Goal: Navigation & Orientation: Find specific page/section

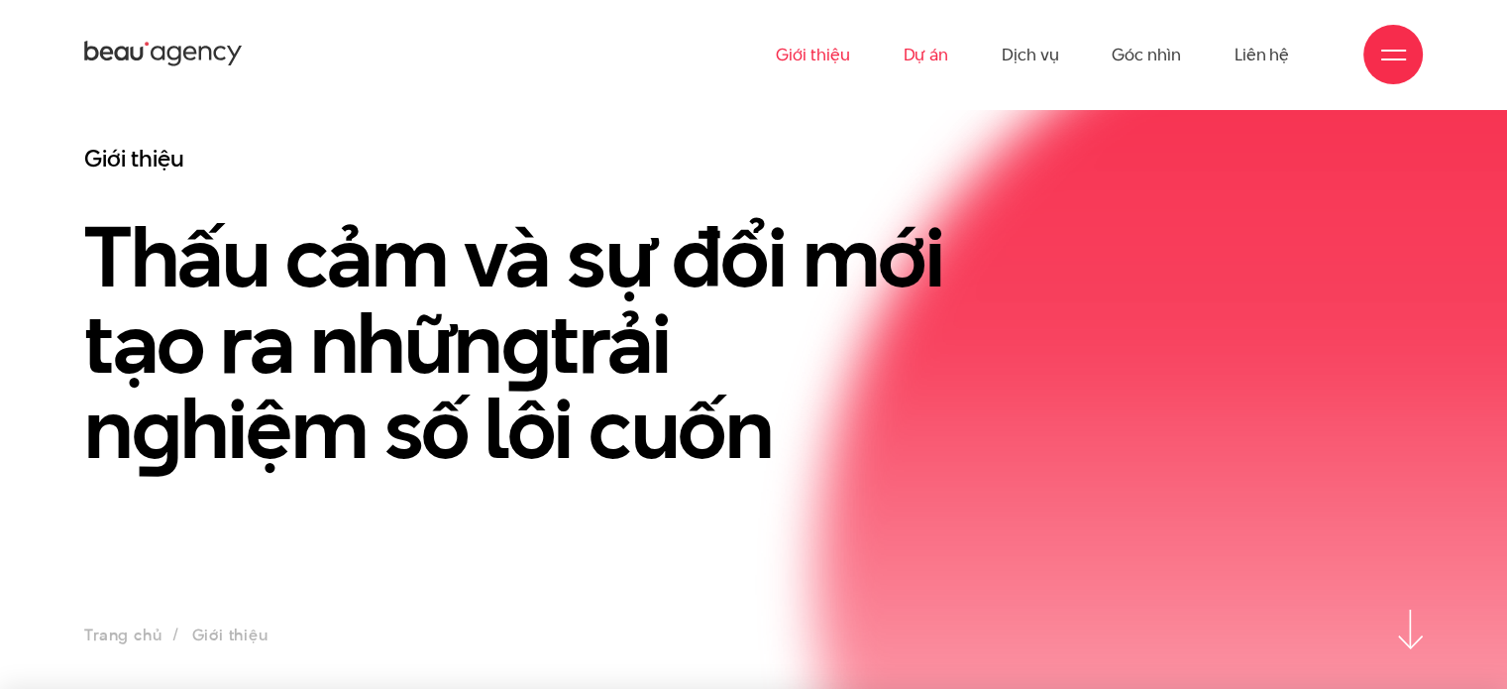
click at [926, 61] on link "Dự án" at bounding box center [926, 54] width 46 height 109
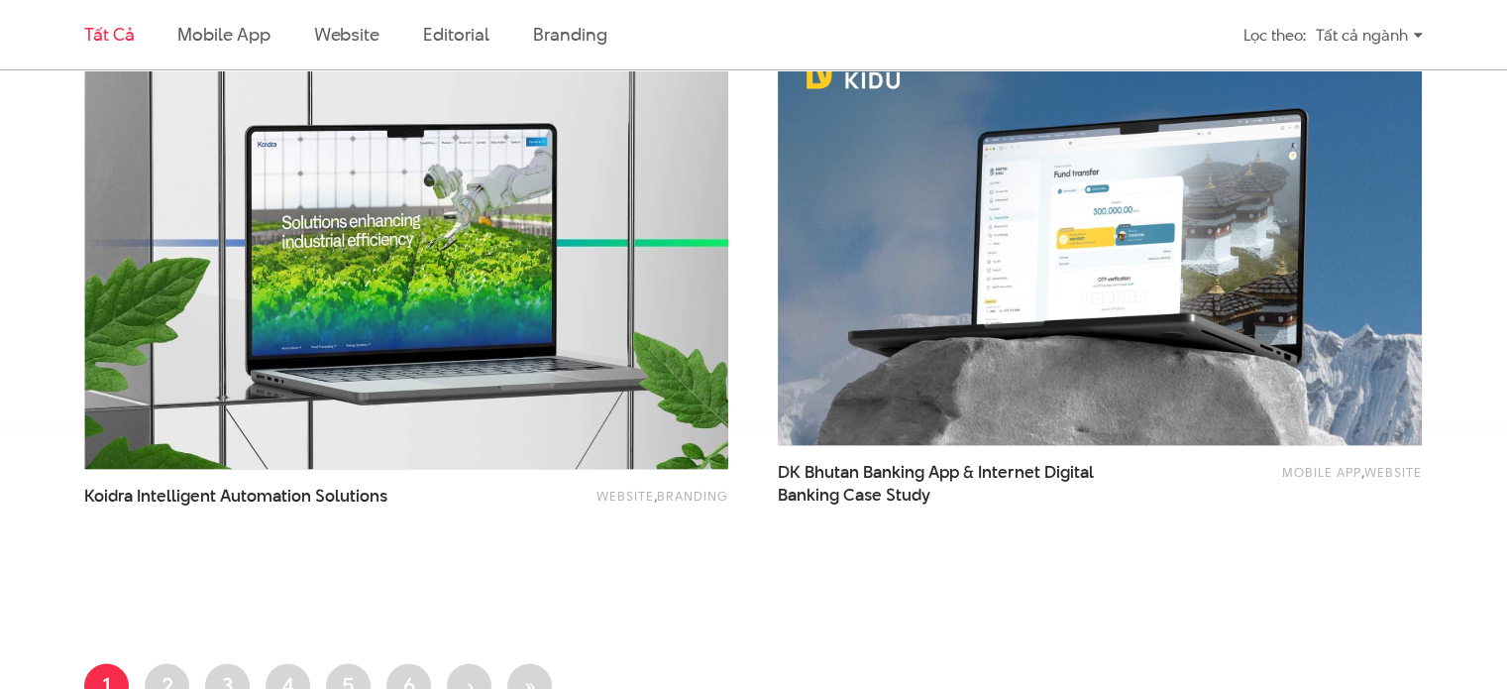
scroll to position [3592, 0]
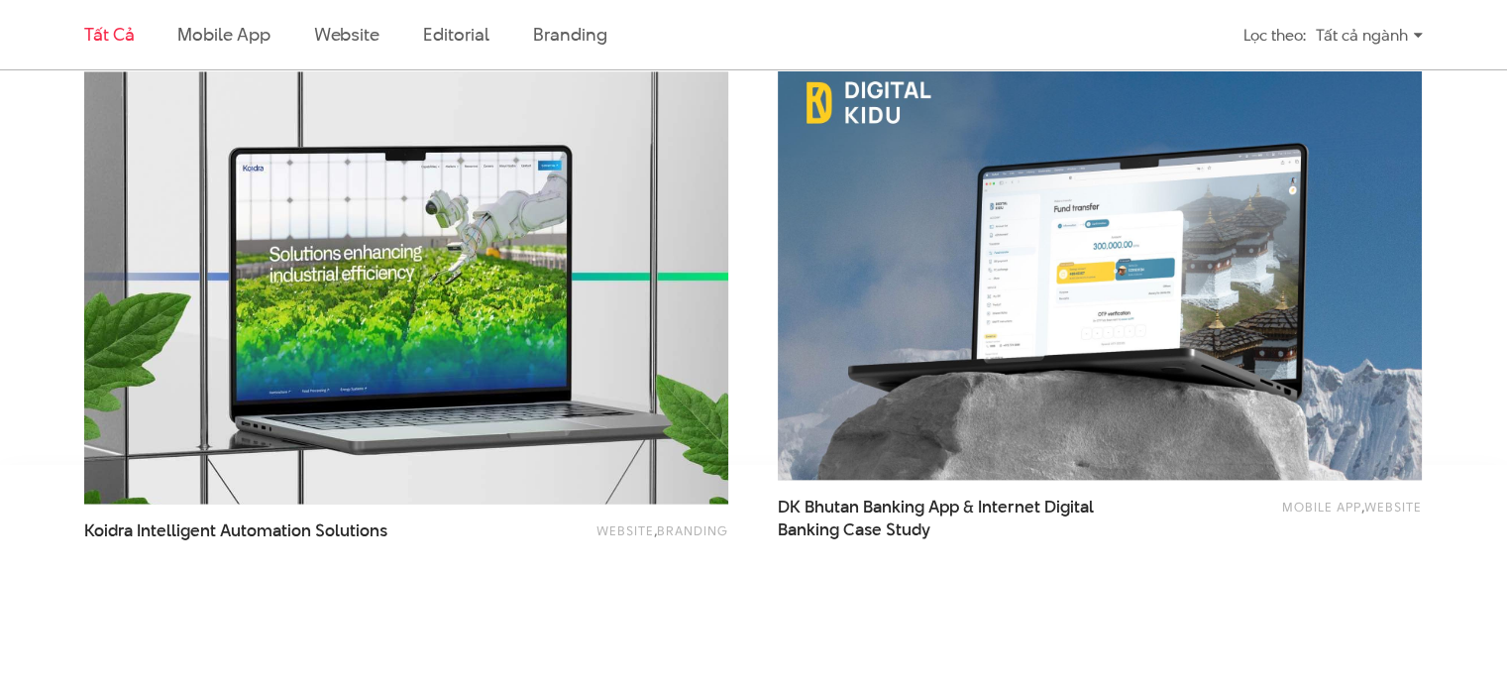
click at [550, 431] on img at bounding box center [407, 287] width 708 height 475
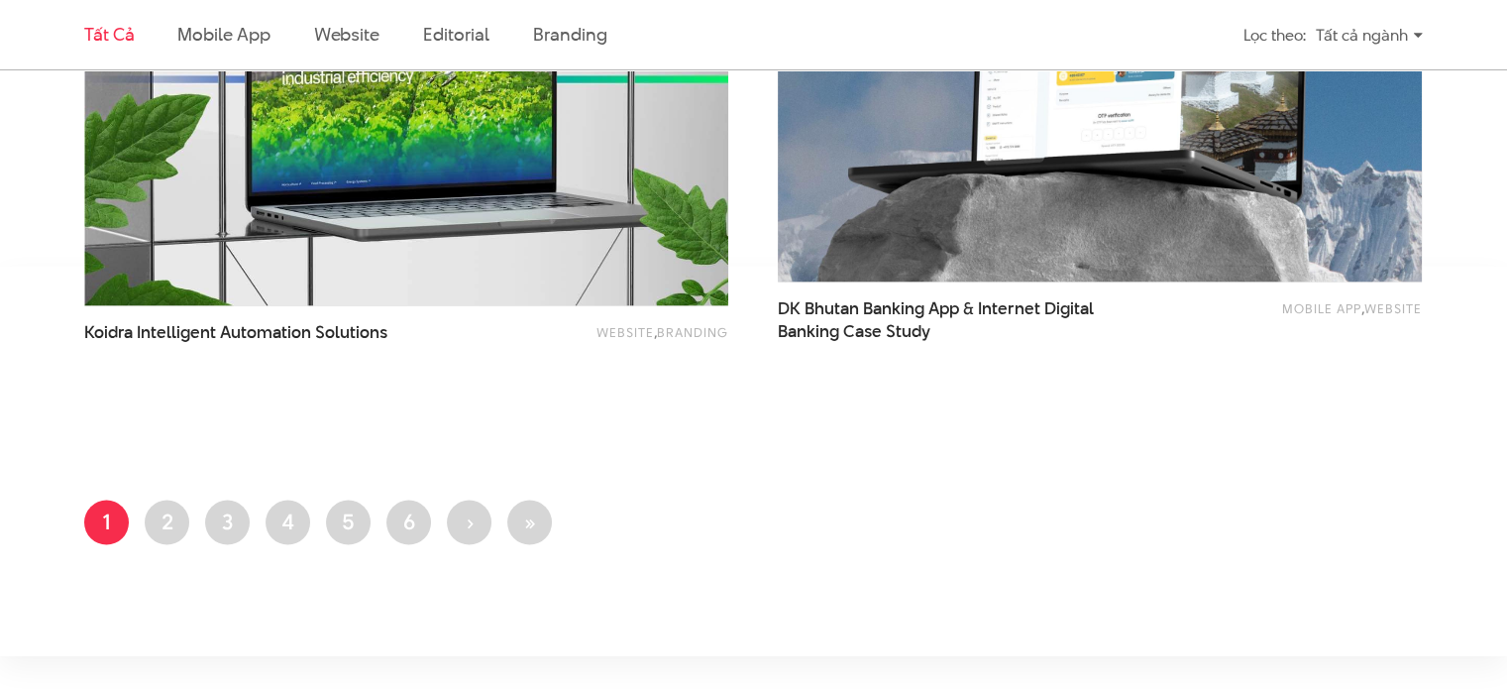
scroll to position [3790, 0]
click at [156, 524] on link "Trang 2" at bounding box center [167, 521] width 45 height 45
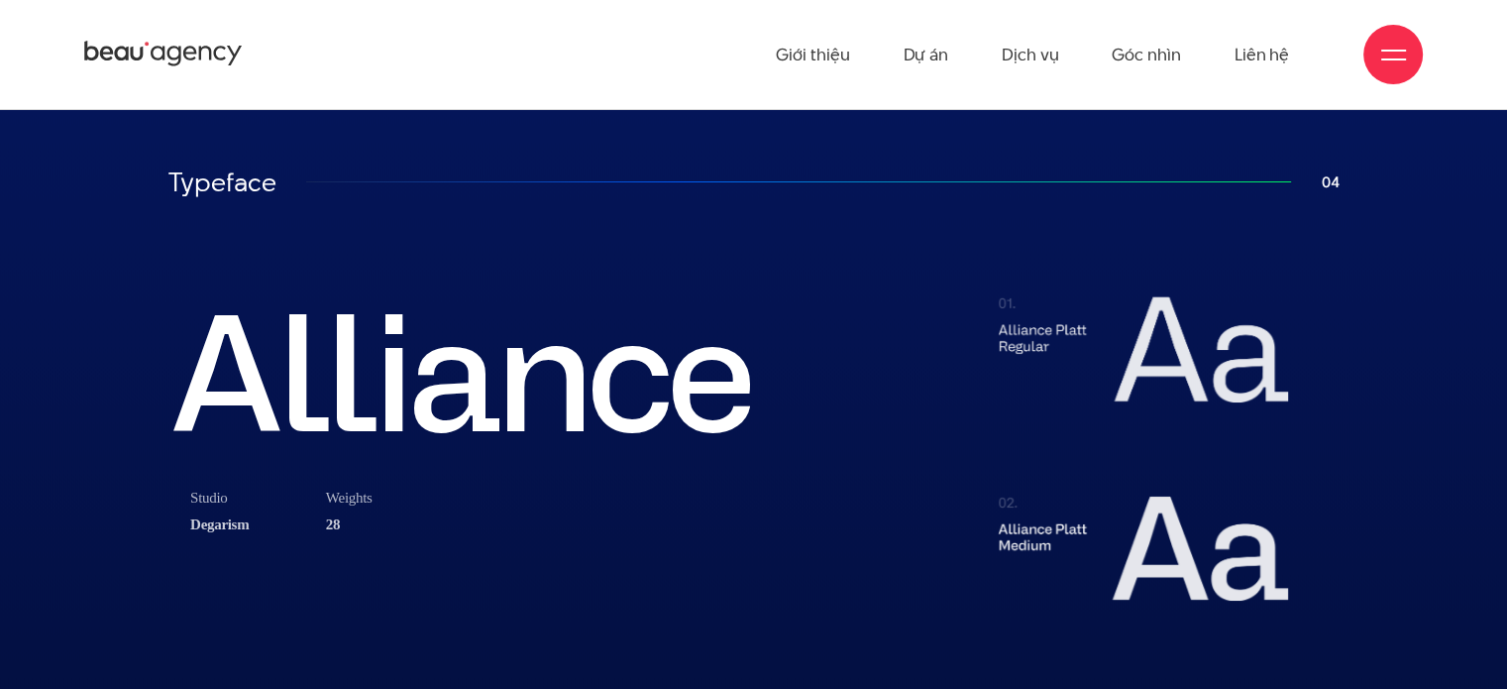
scroll to position [7332, 0]
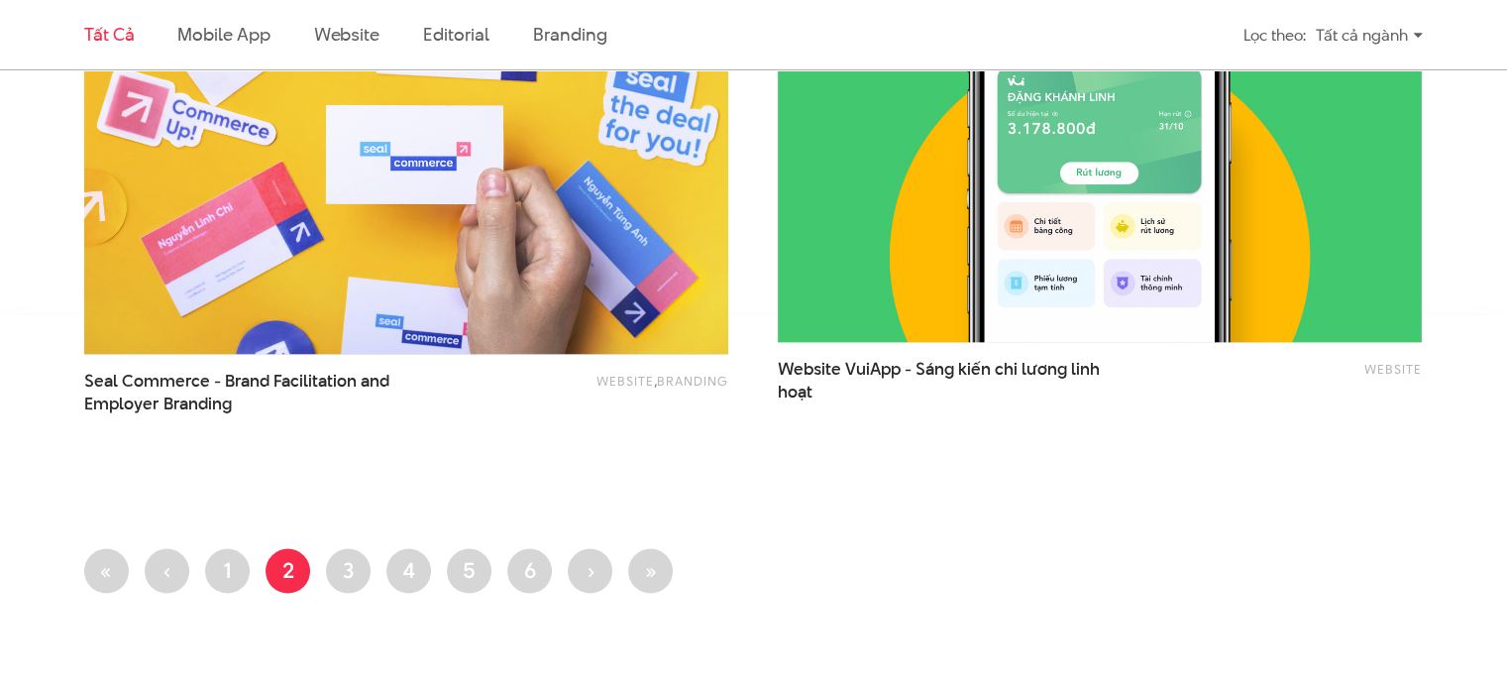
scroll to position [3765, 0]
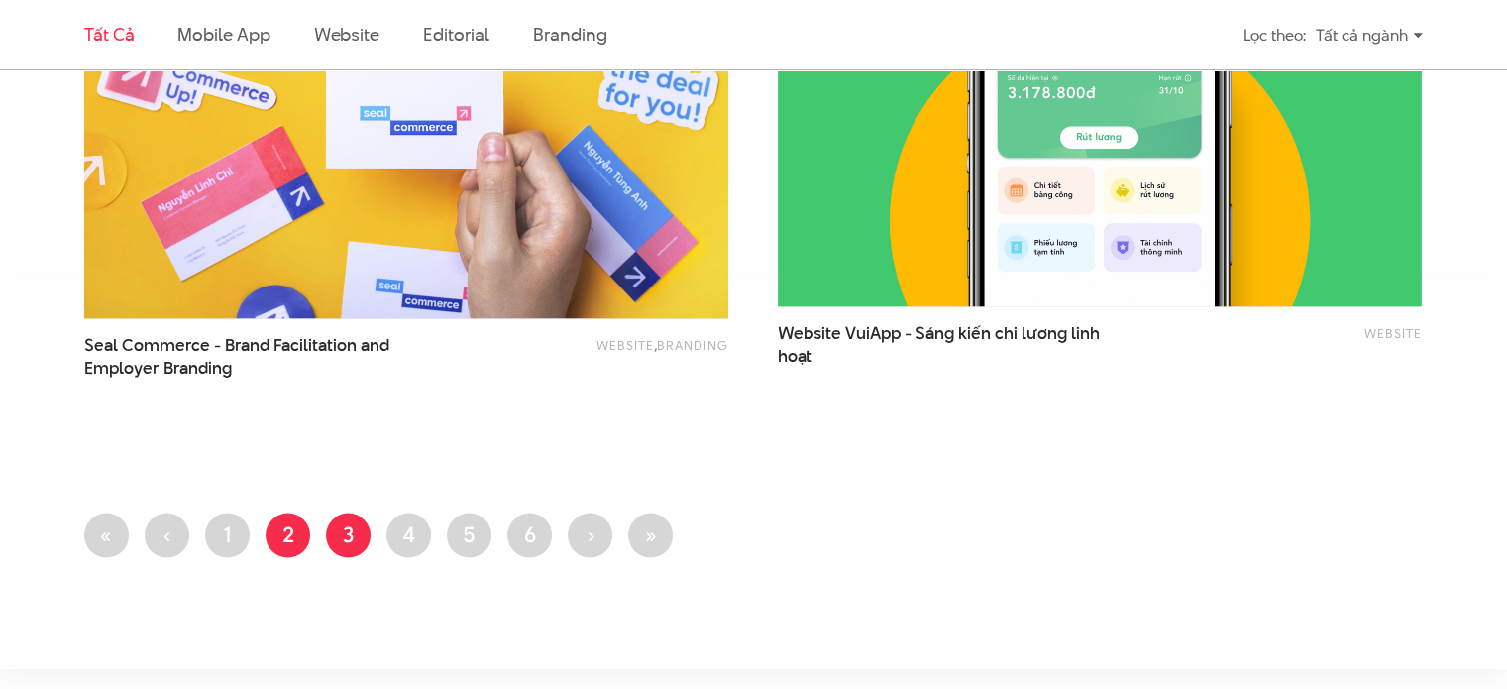
click at [363, 535] on link "Trang 3" at bounding box center [348, 534] width 45 height 45
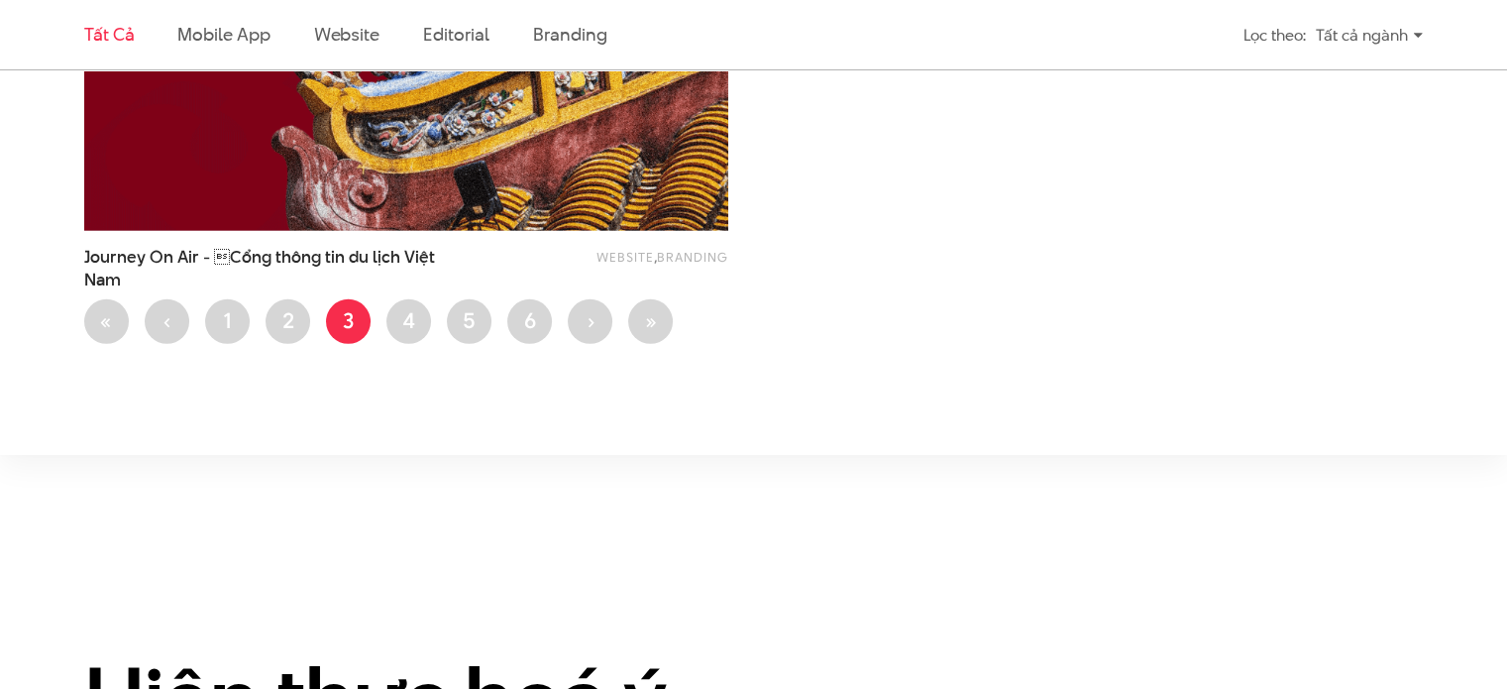
scroll to position [6044, 0]
